Goal: Task Accomplishment & Management: Manage account settings

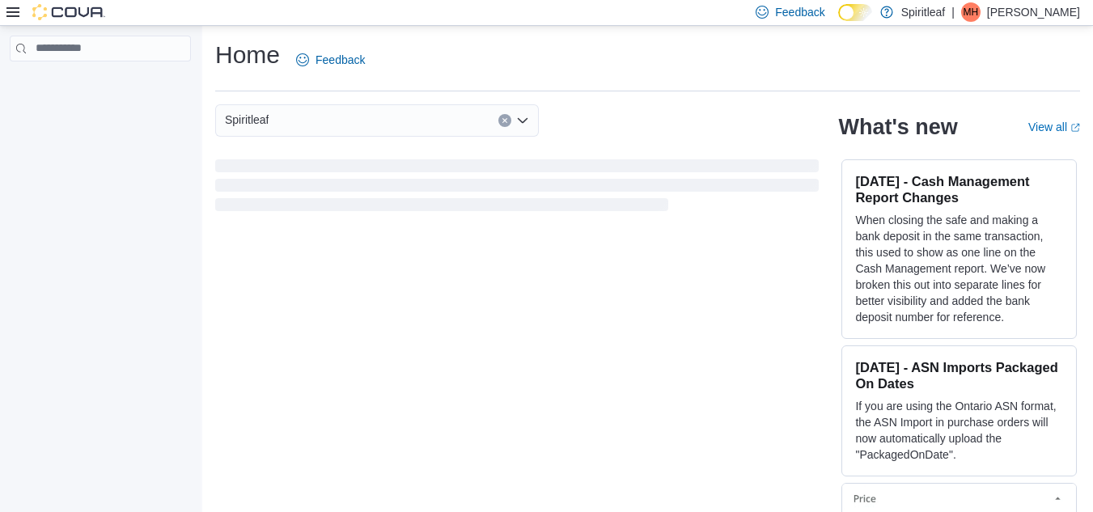
click at [1050, 12] on p "Matthew H" at bounding box center [1033, 11] width 93 height 19
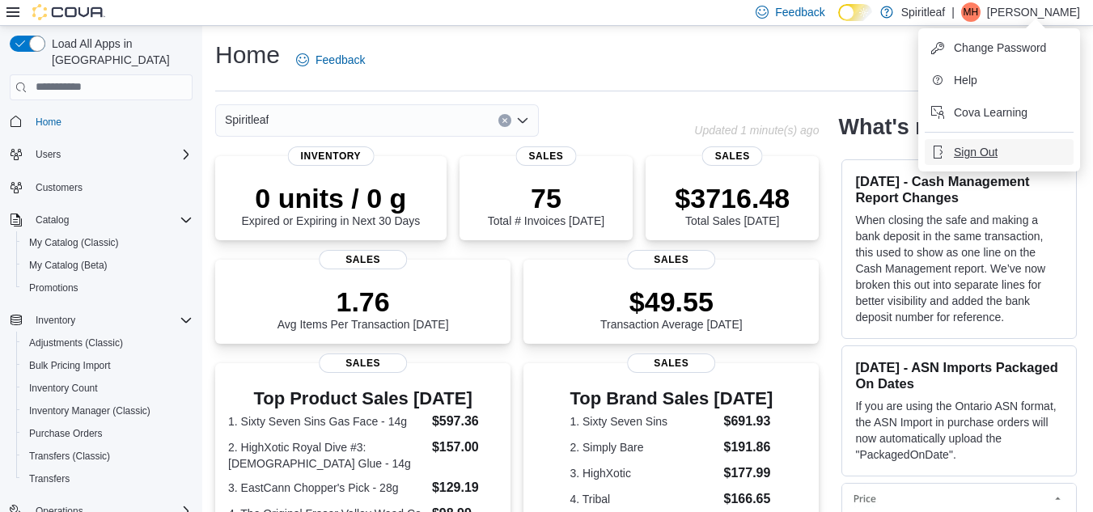
click at [984, 155] on span "Sign Out" at bounding box center [976, 152] width 44 height 16
